Goal: Transaction & Acquisition: Purchase product/service

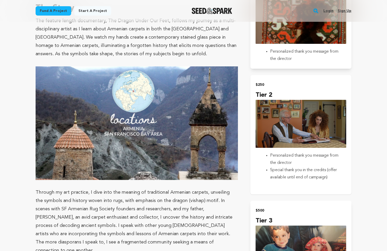
scroll to position [383, 0]
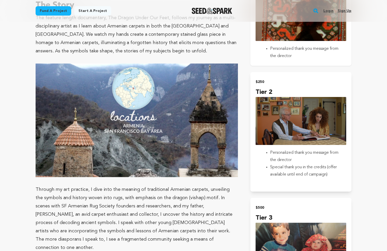
click at [294, 58] on li "Personalized thank you message from the director" at bounding box center [305, 52] width 70 height 15
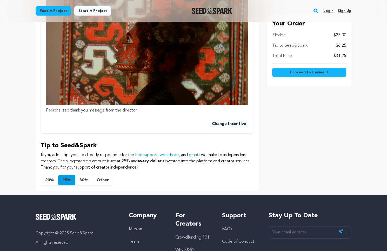
scroll to position [287, 0]
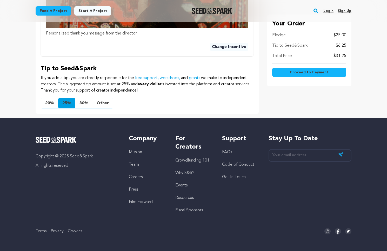
click at [103, 105] on button "Other" at bounding box center [102, 103] width 21 height 10
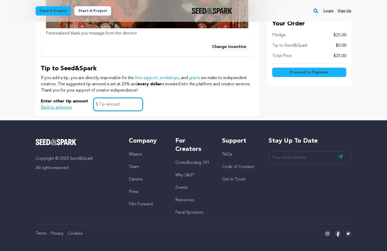
click at [103, 105] on input "text" at bounding box center [118, 104] width 50 height 13
type input "2"
type input "1"
click at [240, 92] on p "If you add a tip, you are directly responsible for the free support, workshops,…" at bounding box center [147, 84] width 213 height 19
click at [286, 72] on button "Proceed to Payment" at bounding box center [309, 72] width 74 height 9
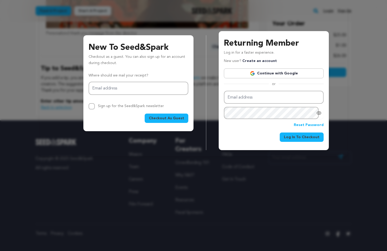
click at [246, 74] on link "Continue with Google" at bounding box center [274, 74] width 100 height 10
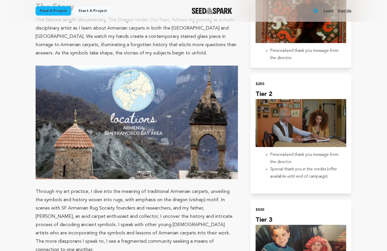
scroll to position [383, 0]
